Goal: Task Accomplishment & Management: Use online tool/utility

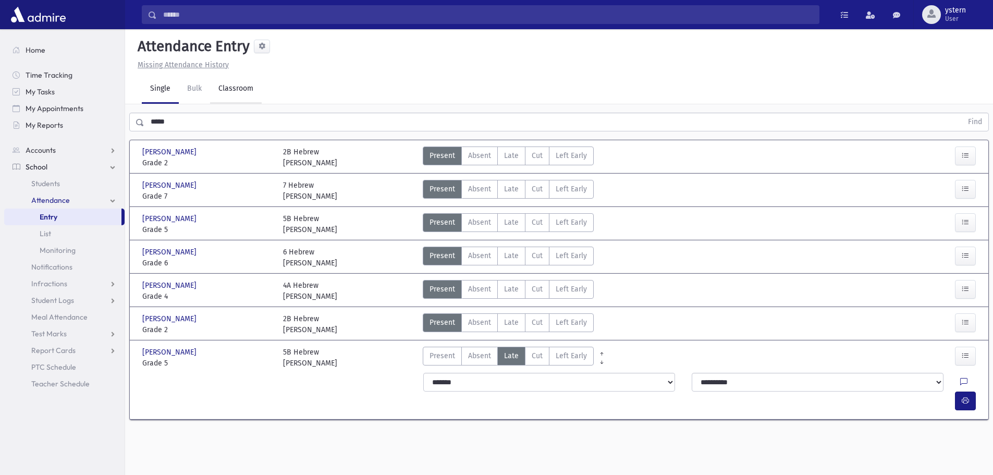
click at [244, 92] on link "Classroom" at bounding box center [236, 89] width 52 height 29
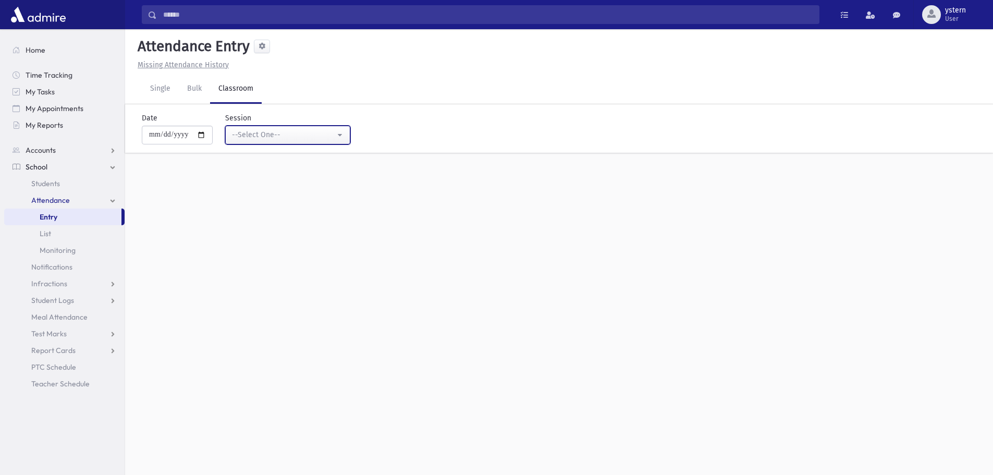
click at [282, 135] on div "--Select One--" at bounding box center [283, 134] width 103 height 11
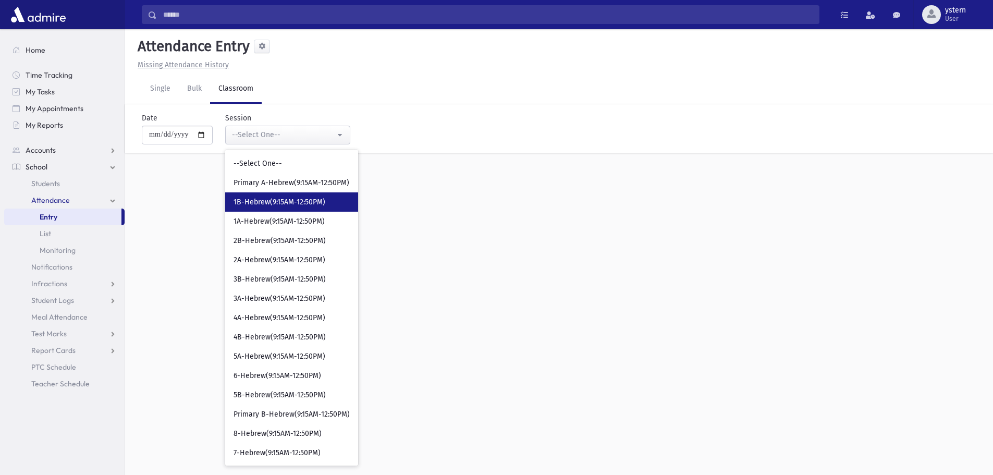
click at [280, 203] on span "1B-Hebrew(9:15AM-12:50PM)" at bounding box center [280, 202] width 92 height 10
select select "***"
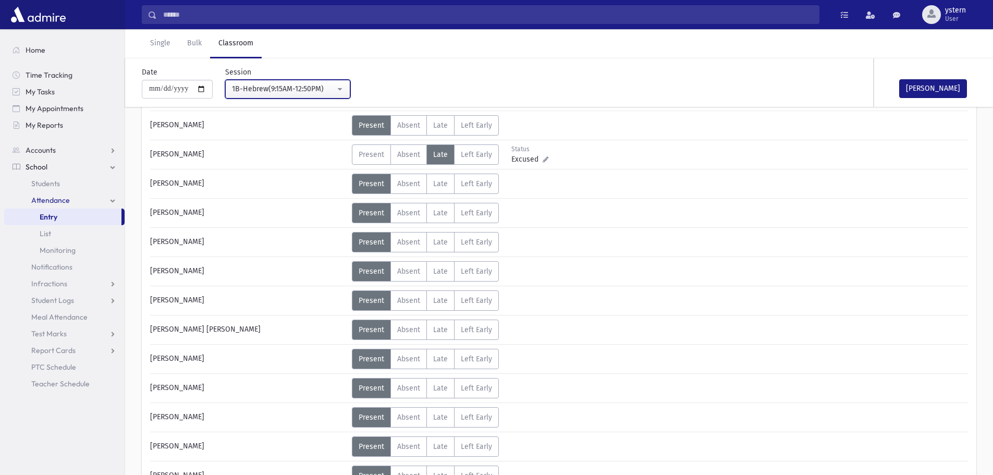
scroll to position [365, 0]
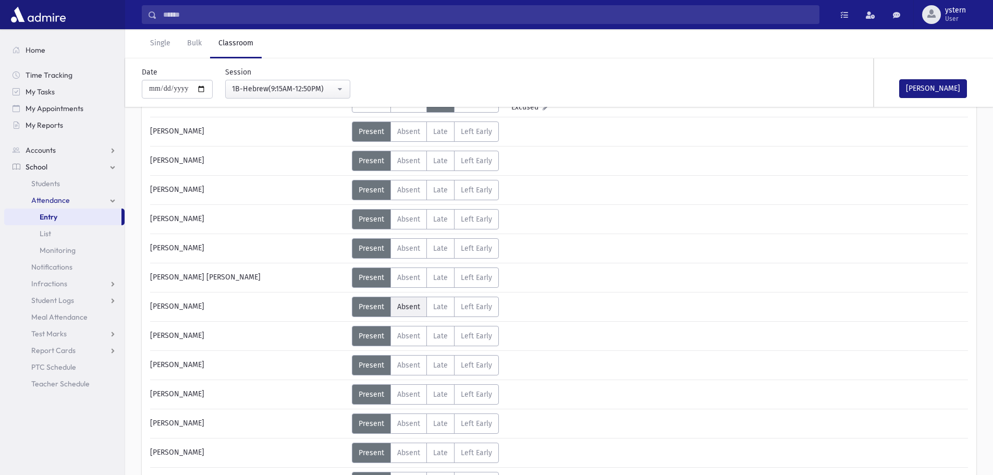
click at [417, 308] on span "Absent" at bounding box center [408, 306] width 23 height 9
click at [402, 271] on label "Absent A" at bounding box center [408, 277] width 36 height 20
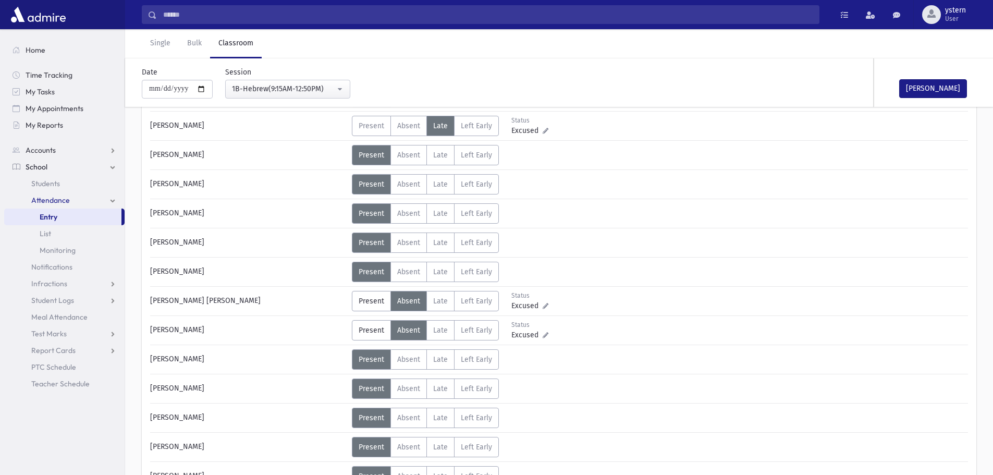
scroll to position [469, 0]
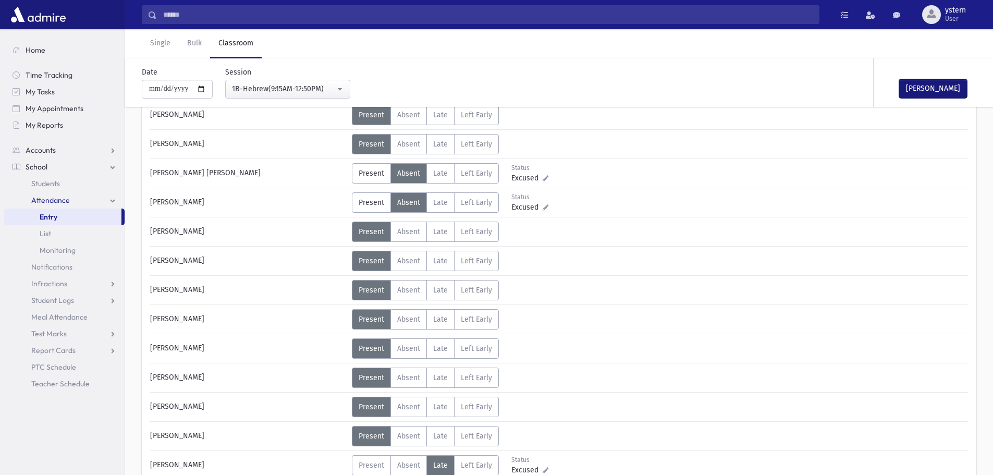
click at [942, 81] on button "[PERSON_NAME]" at bounding box center [933, 88] width 68 height 19
click at [175, 413] on div "[PERSON_NAME]" at bounding box center [248, 407] width 207 height 20
